Goal: Task Accomplishment & Management: Use online tool/utility

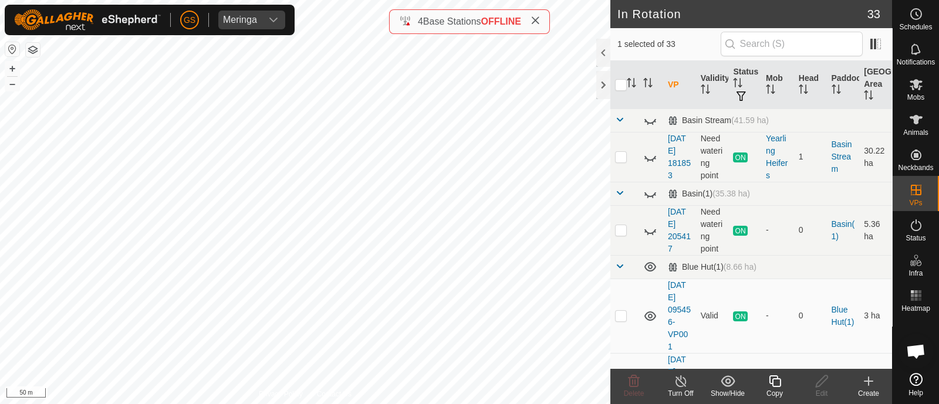
click at [772, 386] on icon at bounding box center [775, 382] width 12 height 12
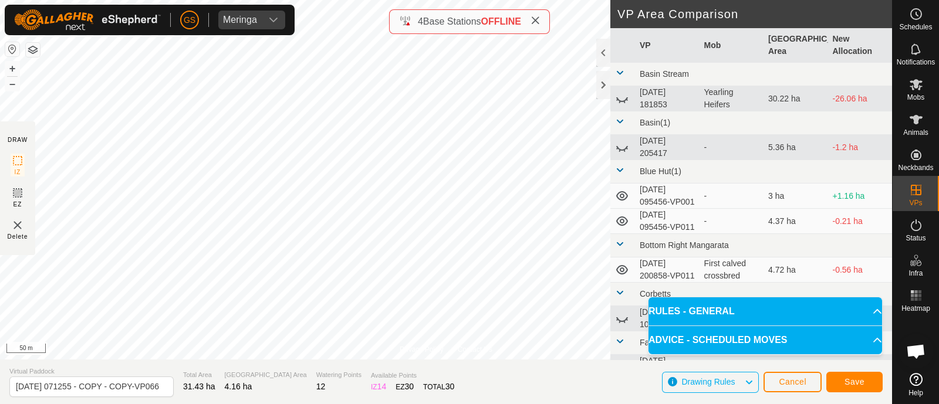
click at [224, 368] on div "Privacy Policy Contact Us Type: Inclusion Zone undefined Animal + – ⇧ i 50 m DR…" at bounding box center [446, 202] width 892 height 404
click at [851, 383] on span "Save" at bounding box center [854, 381] width 20 height 9
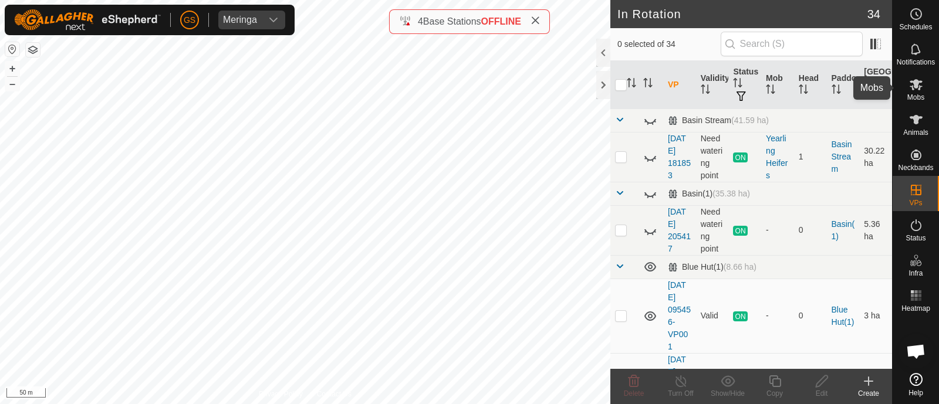
click at [917, 87] on icon at bounding box center [916, 84] width 14 height 14
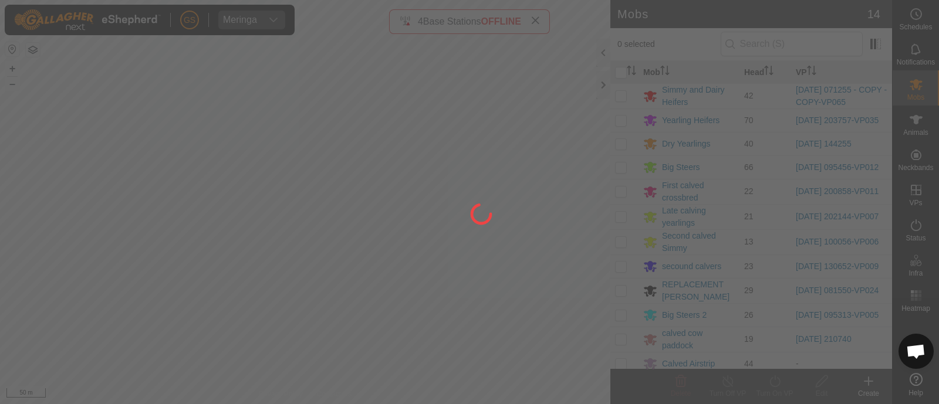
click at [617, 92] on div at bounding box center [469, 202] width 939 height 404
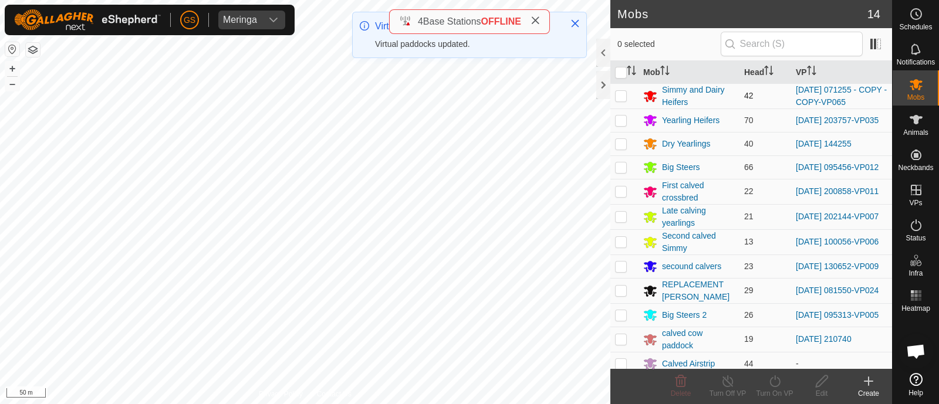
click at [625, 92] on p-checkbox at bounding box center [621, 95] width 12 height 9
checkbox input "true"
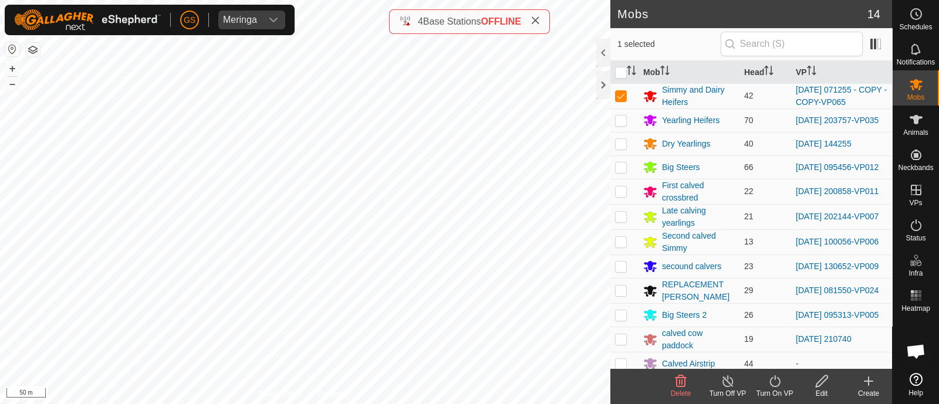
click at [777, 386] on icon at bounding box center [774, 382] width 11 height 12
click at [771, 368] on td "44" at bounding box center [765, 363] width 52 height 23
click at [774, 384] on icon at bounding box center [774, 381] width 15 height 14
click at [771, 383] on icon at bounding box center [774, 381] width 15 height 14
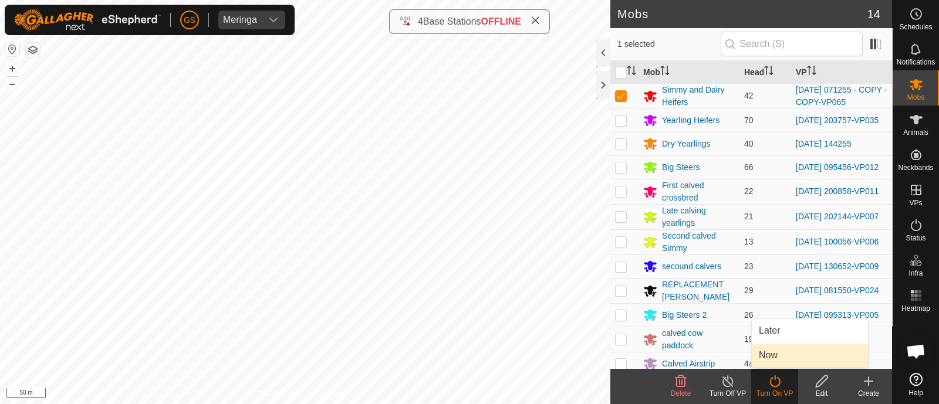
click at [766, 354] on link "Now" at bounding box center [810, 355] width 116 height 23
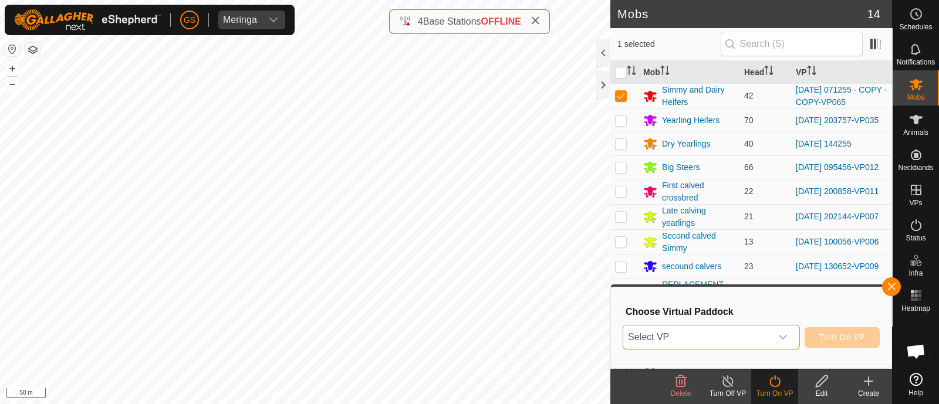
click at [757, 339] on span "Select VP" at bounding box center [697, 337] width 148 height 23
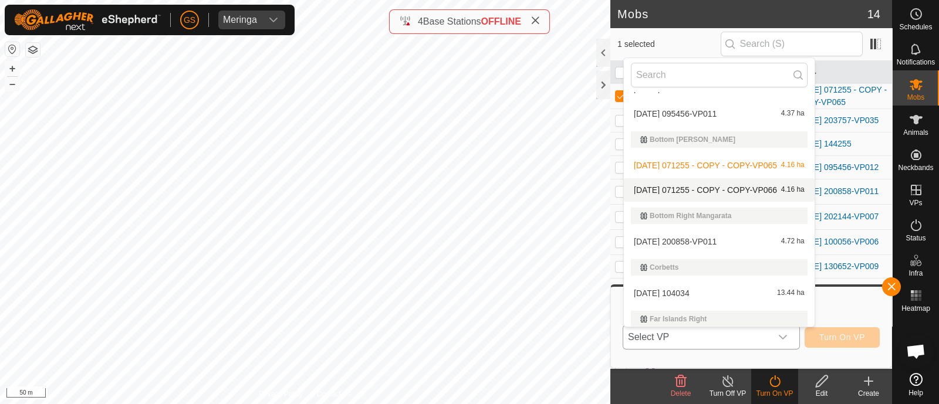
scroll to position [146, 0]
click at [688, 182] on div "[DATE] 071255 - COPY - COPY-VP066 4.16 ha" at bounding box center [719, 189] width 177 height 14
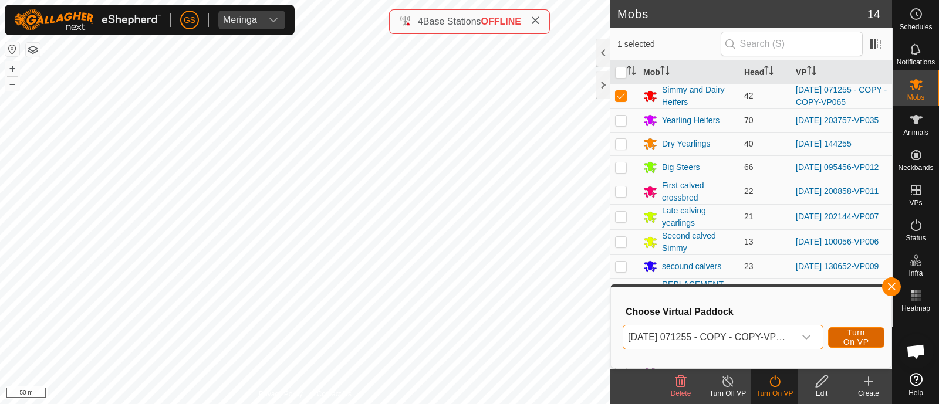
click at [844, 342] on span "Turn On VP" at bounding box center [856, 337] width 27 height 19
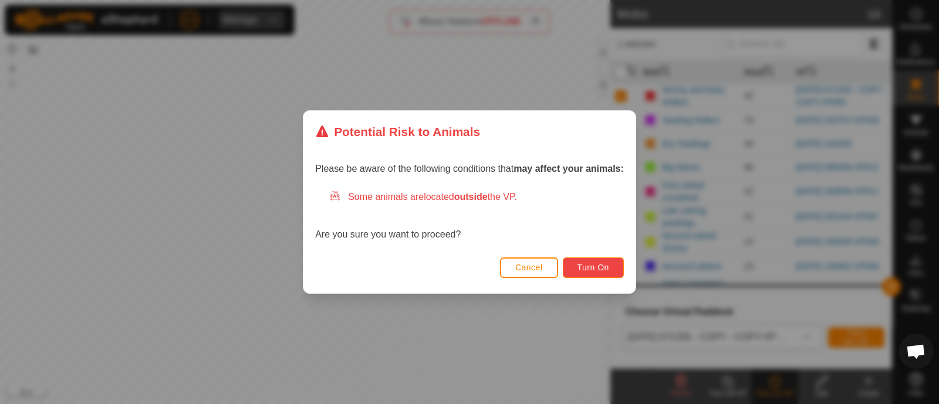
click at [584, 263] on span "Turn On" at bounding box center [593, 267] width 32 height 9
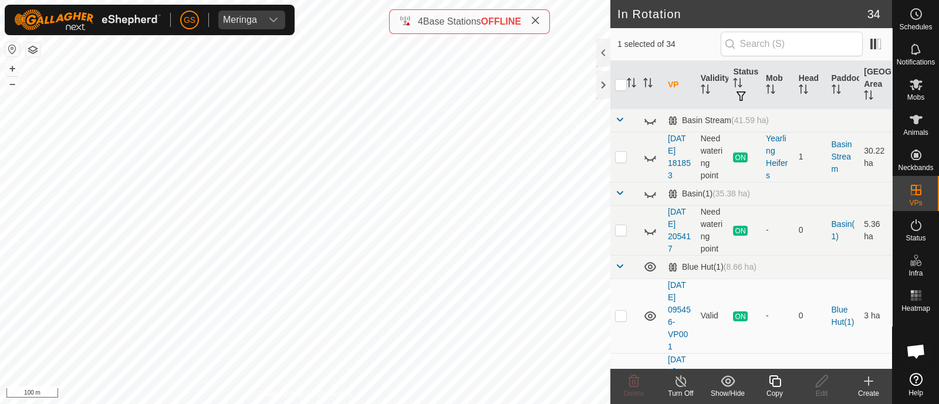
click at [769, 381] on icon at bounding box center [775, 382] width 12 height 12
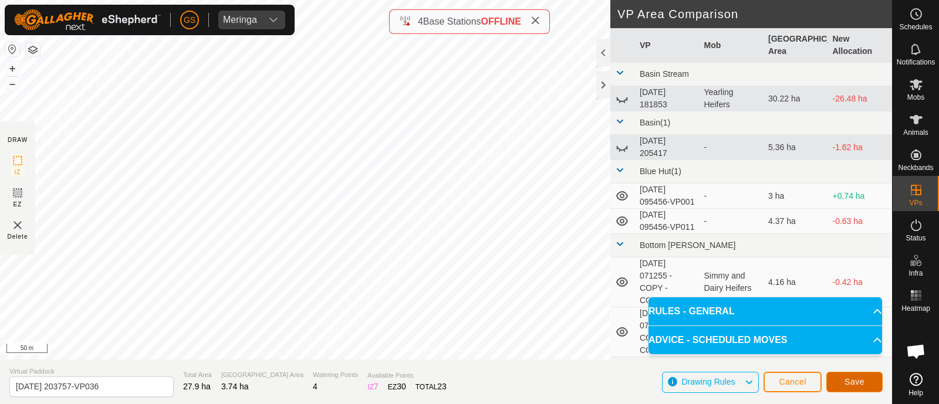
click at [843, 377] on button "Save" at bounding box center [854, 382] width 56 height 21
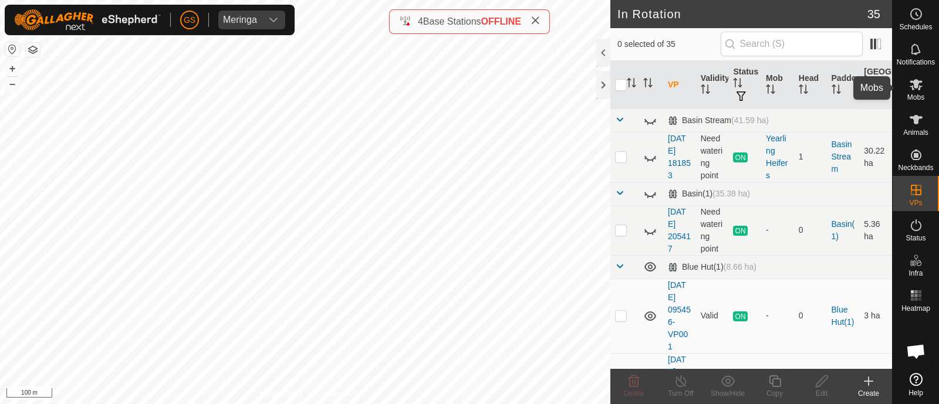
click at [911, 92] on es-mob-svg-icon at bounding box center [915, 84] width 21 height 19
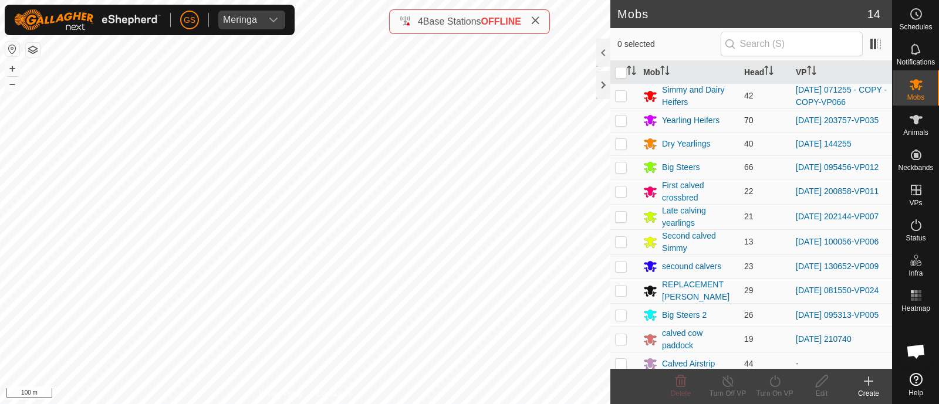
click at [618, 123] on p-checkbox at bounding box center [621, 120] width 12 height 9
checkbox input "true"
click at [772, 378] on icon at bounding box center [774, 382] width 11 height 12
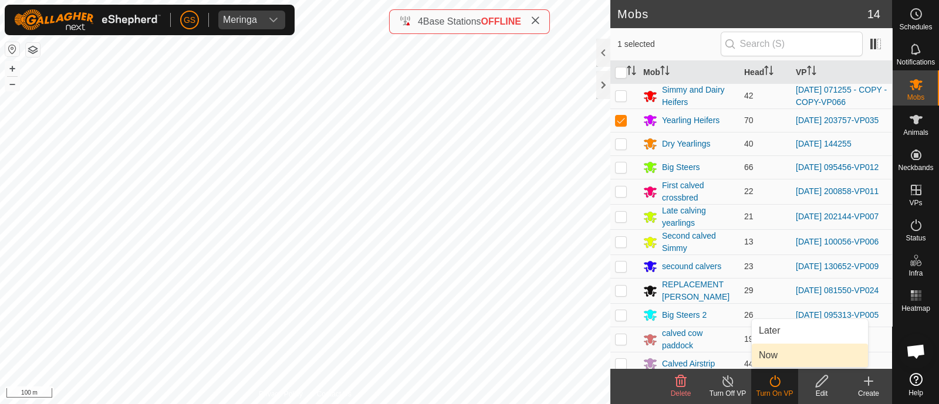
click at [768, 359] on link "Now" at bounding box center [810, 355] width 116 height 23
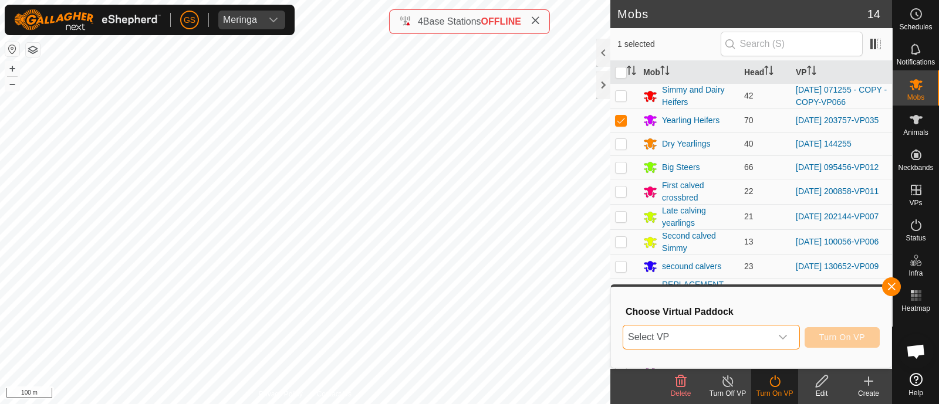
click at [765, 336] on span "Select VP" at bounding box center [697, 337] width 148 height 23
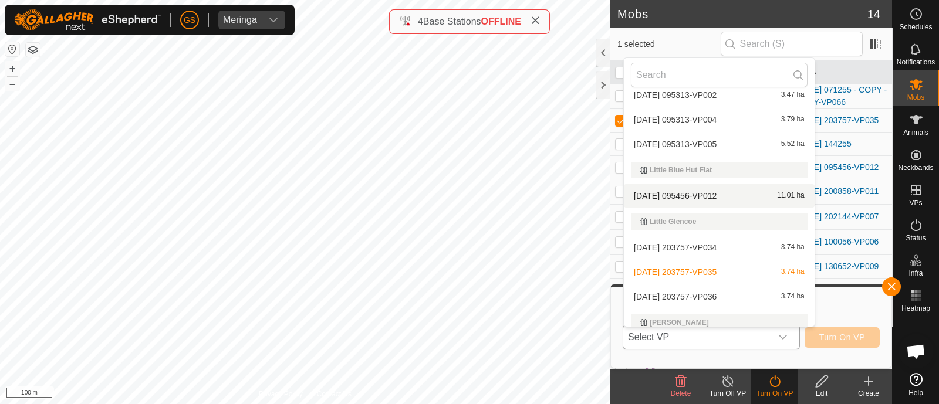
scroll to position [680, 0]
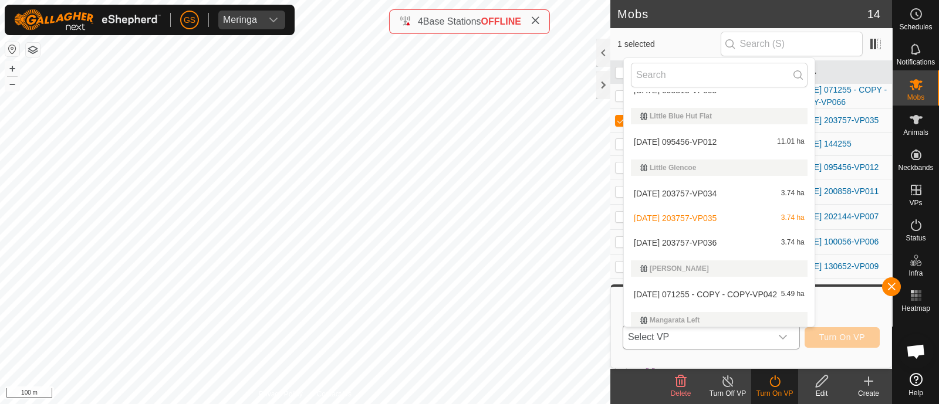
click at [713, 239] on li "[DATE] 203757-VP036 3.74 ha" at bounding box center [719, 242] width 191 height 23
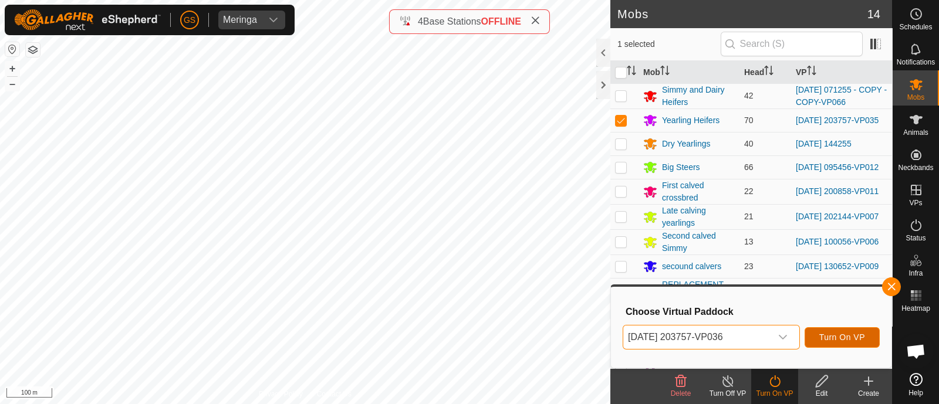
click at [843, 336] on span "Turn On VP" at bounding box center [842, 337] width 46 height 9
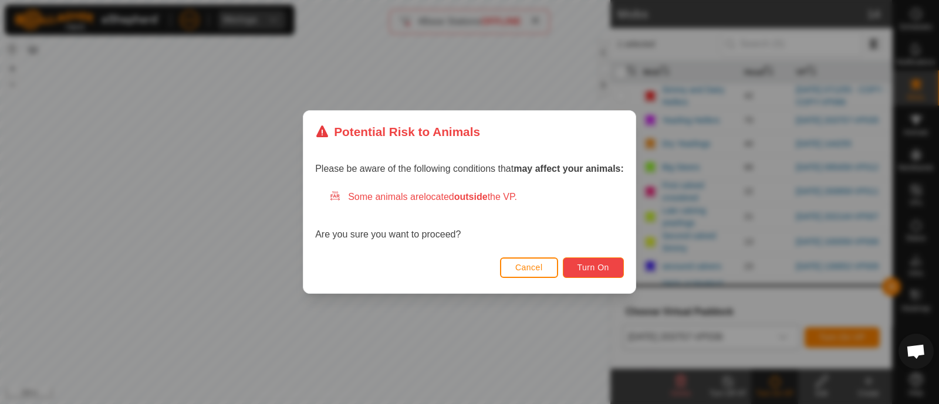
click at [584, 266] on span "Turn On" at bounding box center [593, 267] width 32 height 9
